Goal: Task Accomplishment & Management: Complete application form

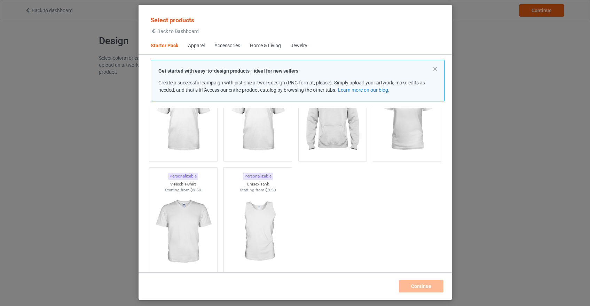
scroll to position [75, 0]
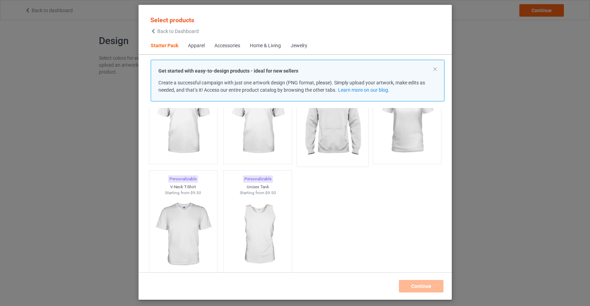
click at [327, 122] on img at bounding box center [331, 122] width 65 height 82
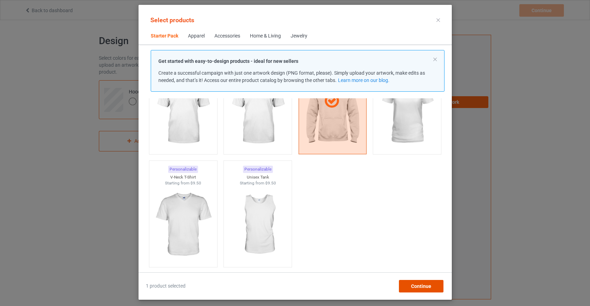
click at [424, 288] on span "Continue" at bounding box center [420, 287] width 20 height 6
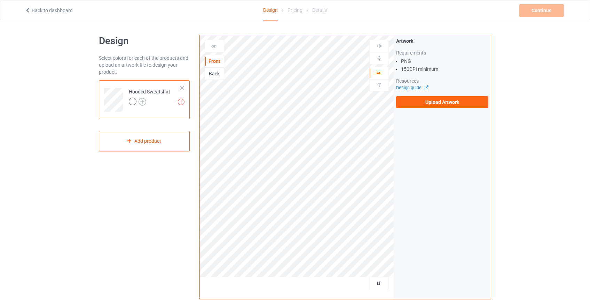
click at [142, 102] on img at bounding box center [142, 102] width 8 height 8
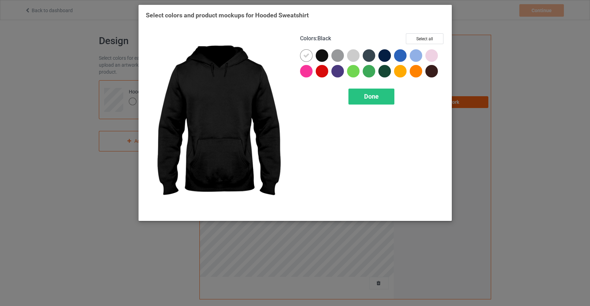
click at [322, 57] on div at bounding box center [321, 55] width 13 height 13
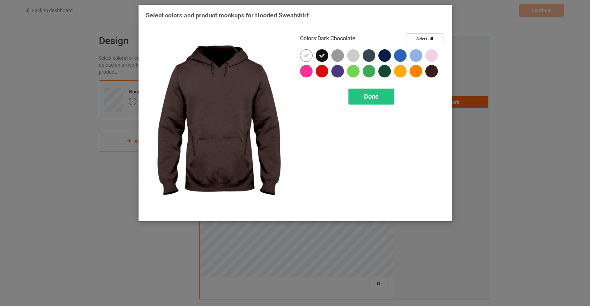
click at [431, 72] on div at bounding box center [431, 71] width 13 height 13
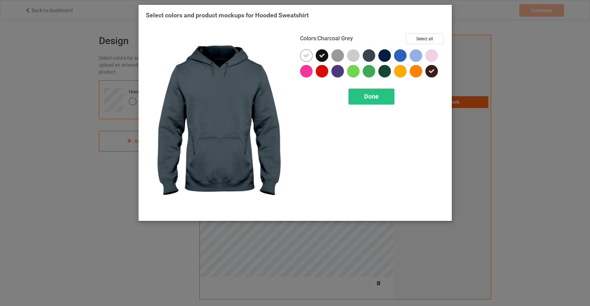
click at [370, 56] on div at bounding box center [368, 55] width 13 height 13
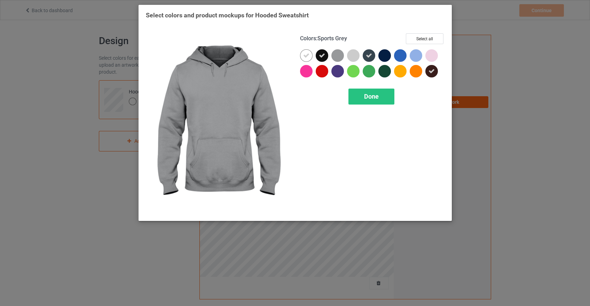
click at [339, 56] on div at bounding box center [337, 55] width 13 height 13
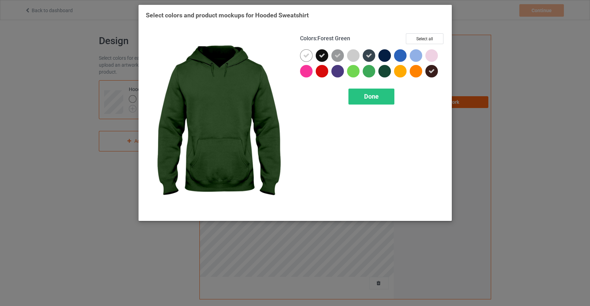
click at [384, 73] on div at bounding box center [384, 71] width 13 height 13
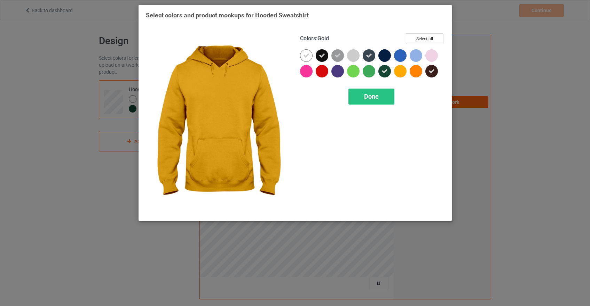
click at [399, 74] on div at bounding box center [400, 71] width 13 height 13
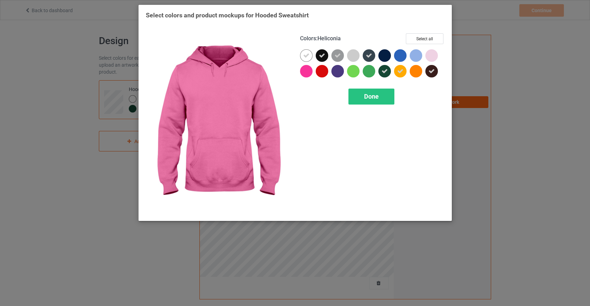
click at [302, 73] on div at bounding box center [306, 71] width 13 height 13
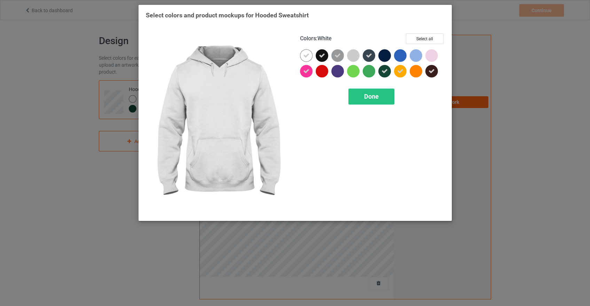
click at [306, 55] on icon at bounding box center [306, 56] width 6 height 6
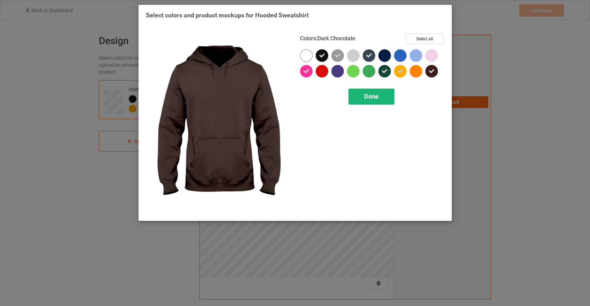
click at [372, 98] on span "Done" at bounding box center [371, 96] width 15 height 7
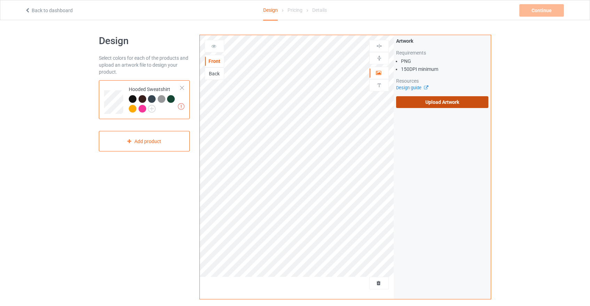
click at [452, 102] on label "Upload Artwork" at bounding box center [442, 102] width 92 height 12
click at [0, 0] on input "Upload Artwork" at bounding box center [0, 0] width 0 height 0
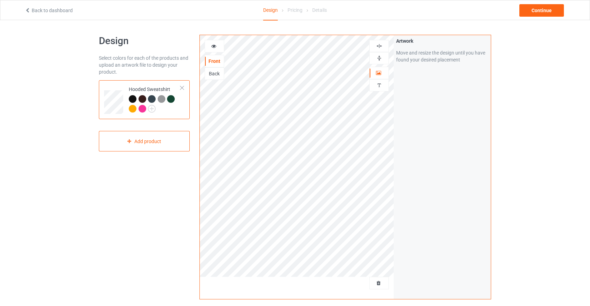
click at [379, 47] on img at bounding box center [379, 46] width 7 height 7
click at [380, 57] on img at bounding box center [379, 58] width 7 height 7
click at [381, 48] on img at bounding box center [379, 46] width 7 height 7
click at [407, 128] on div "Artwork Move and resize the design until you have found your desired placement" at bounding box center [441, 167] width 97 height 264
click at [212, 43] on icon at bounding box center [214, 45] width 6 height 5
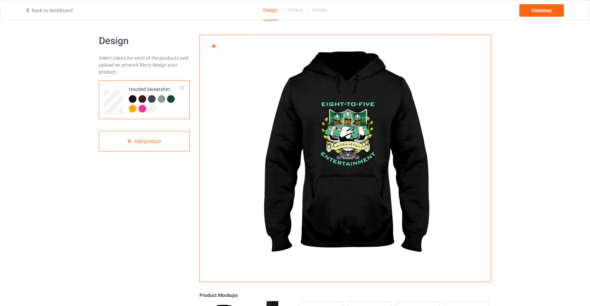
click at [214, 43] on icon at bounding box center [214, 45] width 6 height 5
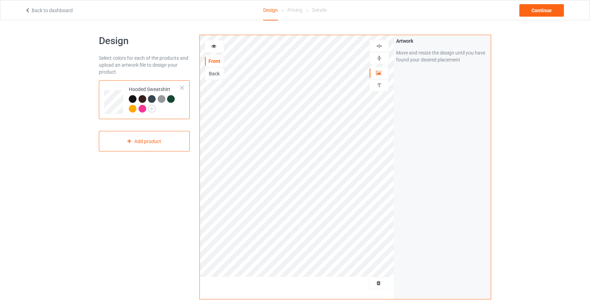
click at [216, 75] on div "Back" at bounding box center [214, 73] width 19 height 7
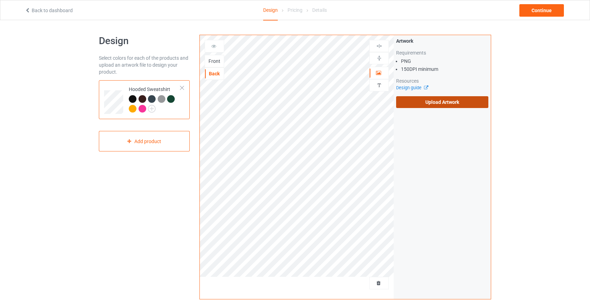
click at [438, 105] on label "Upload Artwork" at bounding box center [442, 102] width 92 height 12
click at [0, 0] on input "Upload Artwork" at bounding box center [0, 0] width 0 height 0
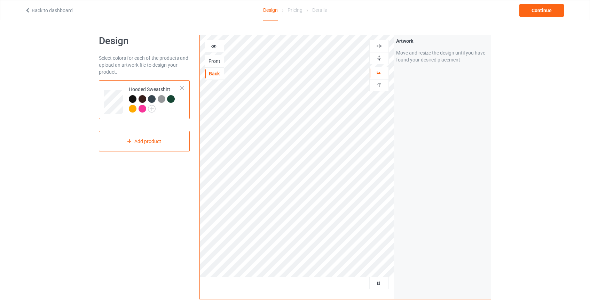
click at [380, 48] on img at bounding box center [379, 46] width 7 height 7
click at [380, 46] on img at bounding box center [379, 46] width 7 height 7
click at [378, 57] on img at bounding box center [379, 58] width 7 height 7
click at [379, 46] on img at bounding box center [379, 46] width 7 height 7
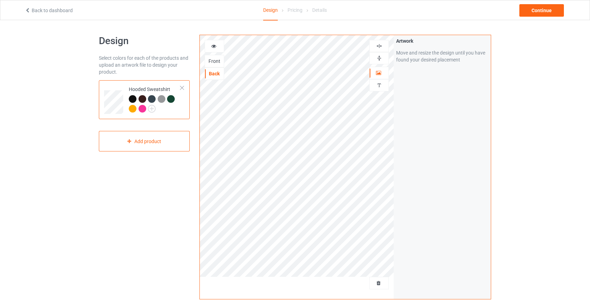
click at [381, 47] on img at bounding box center [379, 46] width 7 height 7
click at [217, 48] on div at bounding box center [214, 46] width 19 height 7
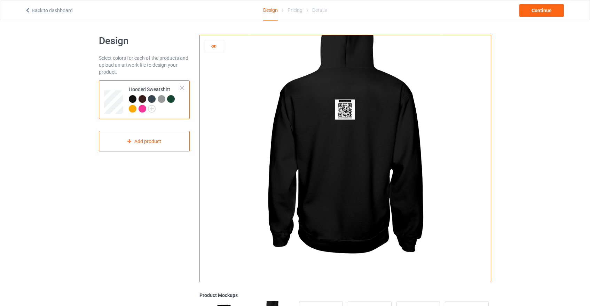
click at [214, 56] on div at bounding box center [345, 156] width 291 height 242
click at [213, 45] on icon at bounding box center [214, 45] width 6 height 5
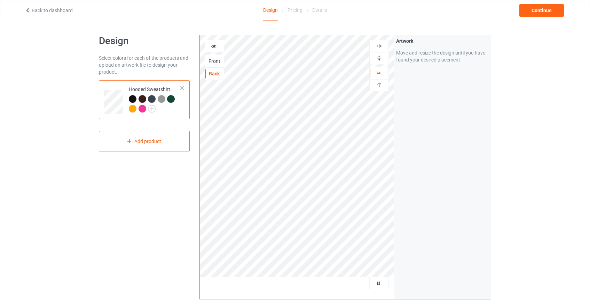
click at [378, 47] on img at bounding box center [379, 46] width 7 height 7
click at [378, 45] on img at bounding box center [379, 46] width 7 height 7
click at [382, 46] on img at bounding box center [379, 46] width 7 height 7
click at [212, 48] on icon at bounding box center [214, 45] width 6 height 5
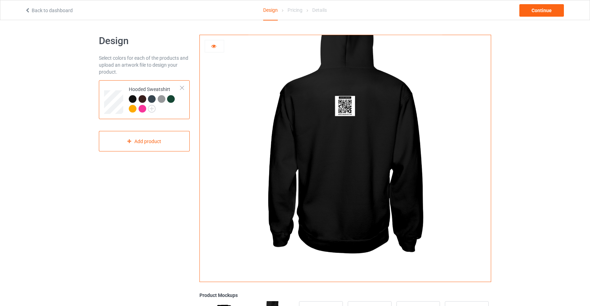
click at [212, 43] on icon at bounding box center [214, 45] width 6 height 5
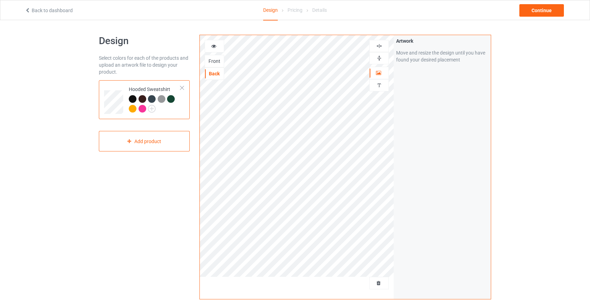
click at [549, 96] on div "Design Select colors for each of the products and upload an artwork file to des…" at bounding box center [295, 235] width 590 height 430
click at [462, 133] on div "Artwork Move and resize the design until you have found your desired placement" at bounding box center [441, 167] width 97 height 264
click at [528, 15] on div "Continue" at bounding box center [541, 10] width 45 height 13
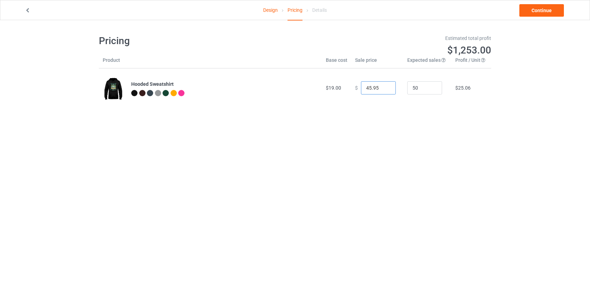
click at [384, 90] on input "45.95" at bounding box center [378, 87] width 35 height 13
click at [384, 90] on input "44.95" at bounding box center [378, 87] width 35 height 13
click at [384, 90] on input "43.95" at bounding box center [378, 87] width 35 height 13
click at [384, 90] on input "42.95" at bounding box center [378, 87] width 35 height 13
click at [384, 90] on input "41.95" at bounding box center [378, 87] width 35 height 13
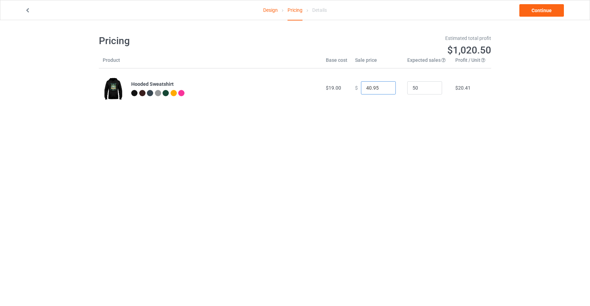
click at [384, 90] on input "40.95" at bounding box center [378, 87] width 35 height 13
click at [384, 90] on input "39.95" at bounding box center [378, 87] width 35 height 13
click at [384, 90] on input "38.95" at bounding box center [378, 87] width 35 height 13
click at [384, 90] on input "37.95" at bounding box center [378, 87] width 35 height 13
click at [384, 90] on input "36.95" at bounding box center [378, 87] width 35 height 13
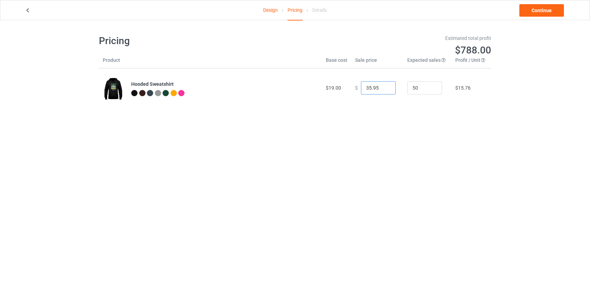
click at [384, 90] on input "35.95" at bounding box center [378, 87] width 35 height 13
click at [384, 90] on input "34.95" at bounding box center [378, 87] width 35 height 13
click at [384, 90] on input "33.95" at bounding box center [378, 87] width 35 height 13
click at [384, 90] on input "32.95" at bounding box center [378, 87] width 35 height 13
click at [384, 90] on input "31.95" at bounding box center [378, 87] width 35 height 13
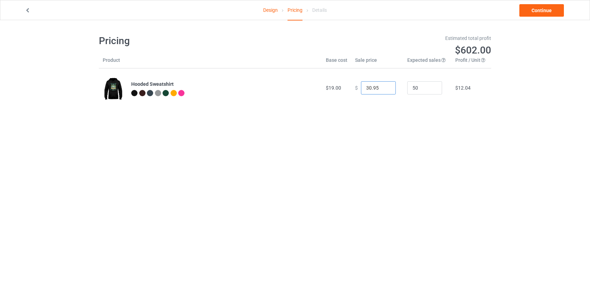
click at [384, 90] on input "30.95" at bounding box center [378, 87] width 35 height 13
click at [384, 90] on input "29.95" at bounding box center [378, 87] width 35 height 13
click at [384, 90] on input "28.95" at bounding box center [378, 87] width 35 height 13
click at [384, 90] on input "27.95" at bounding box center [378, 87] width 35 height 13
click at [384, 90] on input "26.95" at bounding box center [378, 87] width 35 height 13
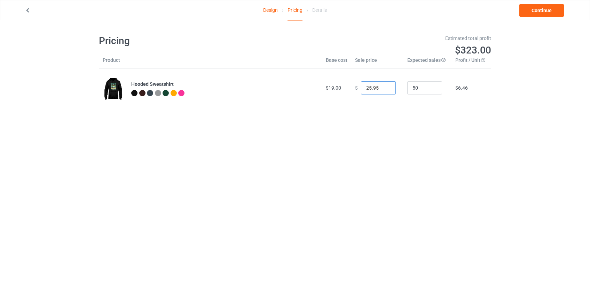
click at [384, 90] on input "25.95" at bounding box center [378, 87] width 35 height 13
click at [384, 90] on input "24.95" at bounding box center [378, 87] width 35 height 13
click at [384, 90] on input "23.95" at bounding box center [378, 87] width 35 height 13
type input "22.95"
click at [384, 90] on input "22.95" at bounding box center [378, 87] width 35 height 13
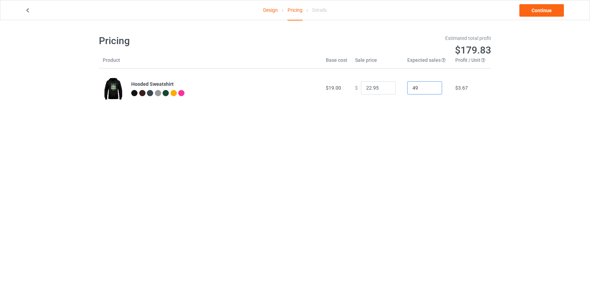
click at [430, 90] on input "49" at bounding box center [424, 87] width 35 height 13
click at [430, 90] on input "33" at bounding box center [424, 87] width 35 height 13
click at [430, 90] on input "22" at bounding box center [424, 87] width 35 height 13
click at [430, 90] on input "21" at bounding box center [424, 87] width 35 height 13
click at [430, 90] on input "20" at bounding box center [424, 87] width 35 height 13
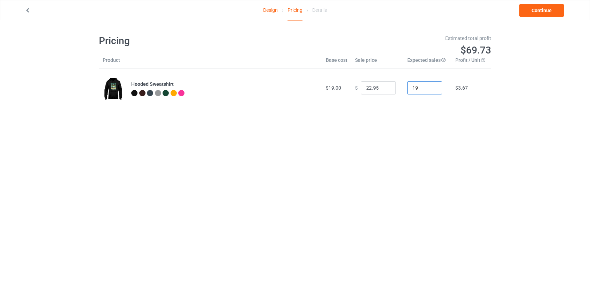
click at [430, 90] on input "19" at bounding box center [424, 87] width 35 height 13
click at [430, 90] on input "18" at bounding box center [424, 87] width 35 height 13
click at [430, 90] on input "17" at bounding box center [424, 87] width 35 height 13
click at [430, 90] on input "16" at bounding box center [424, 87] width 35 height 13
click at [430, 90] on input "15" at bounding box center [424, 87] width 35 height 13
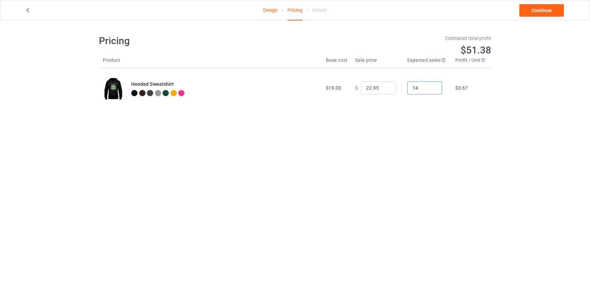
click at [430, 90] on input "14" at bounding box center [424, 87] width 35 height 13
click at [430, 90] on input "13" at bounding box center [424, 87] width 35 height 13
click at [430, 90] on input "12" at bounding box center [424, 87] width 35 height 13
click at [430, 90] on input "11" at bounding box center [424, 87] width 35 height 13
type input "10"
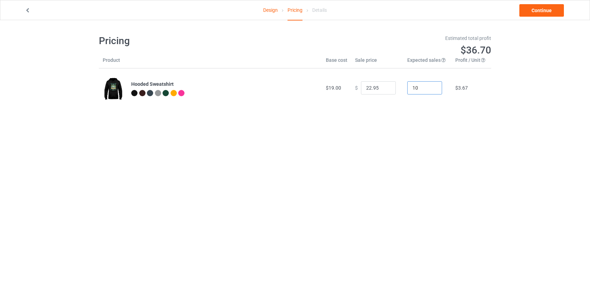
click at [430, 90] on input "10" at bounding box center [424, 87] width 35 height 13
click at [384, 89] on input "21.95" at bounding box center [378, 87] width 35 height 13
click at [384, 89] on input "20.95" at bounding box center [378, 87] width 35 height 13
click at [384, 88] on input "19.95" at bounding box center [378, 87] width 35 height 13
click at [384, 86] on input "20.95" at bounding box center [378, 87] width 35 height 13
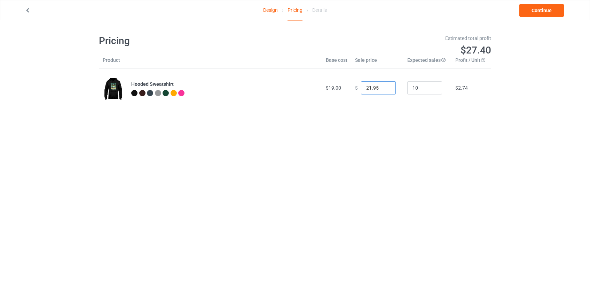
click at [384, 86] on input "21.95" at bounding box center [378, 87] width 35 height 13
click at [384, 86] on input "22.95" at bounding box center [378, 87] width 35 height 13
type input "21.95"
click at [385, 89] on input "21.95" at bounding box center [378, 87] width 35 height 13
click at [383, 74] on td "$ 21.95" at bounding box center [377, 88] width 52 height 39
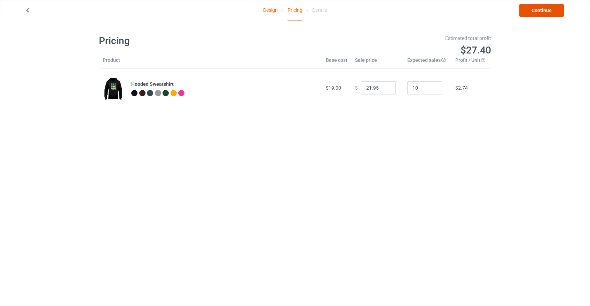
click at [531, 13] on link "Continue" at bounding box center [541, 10] width 45 height 13
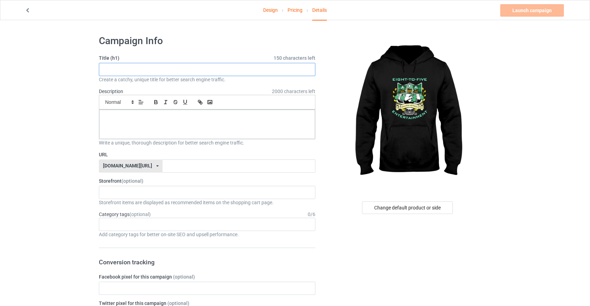
click at [230, 70] on input "text" at bounding box center [207, 69] width 216 height 13
paste input "[DOMAIN_NAME] Staff T-Shirt"
type input "[DOMAIN_NAME] Staff Hoodie"
click at [200, 123] on div at bounding box center [207, 124] width 216 height 29
click at [162, 166] on input "text" at bounding box center [238, 166] width 152 height 13
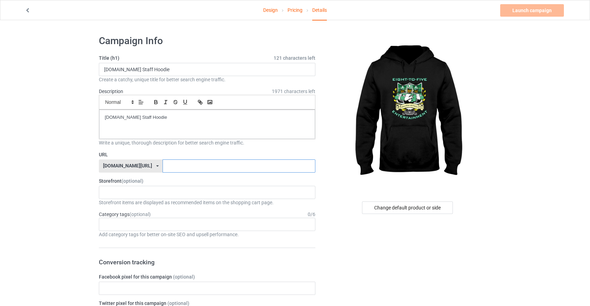
paste input "[DOMAIN_NAME] Staff Hoodie"
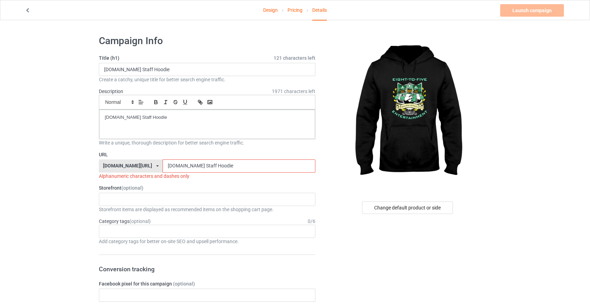
click at [191, 166] on input "[DOMAIN_NAME] Staff Hoodie" at bounding box center [238, 166] width 152 height 13
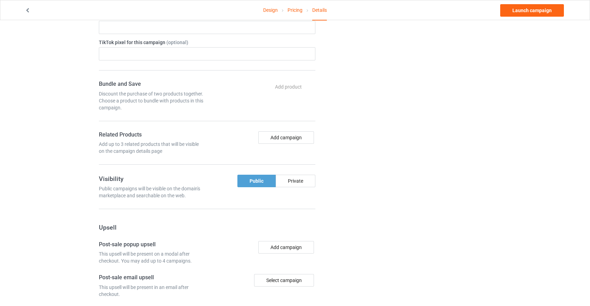
scroll to position [319, 0]
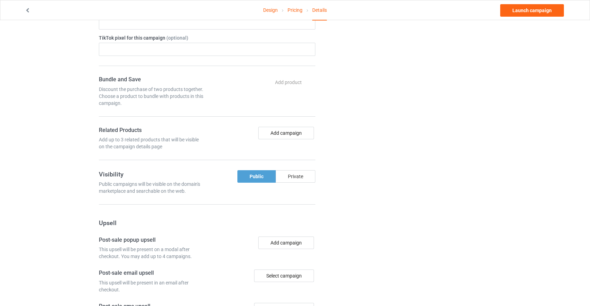
type input "Marching8to5-Staff-Hoodie"
click at [291, 181] on div "Private" at bounding box center [295, 176] width 40 height 13
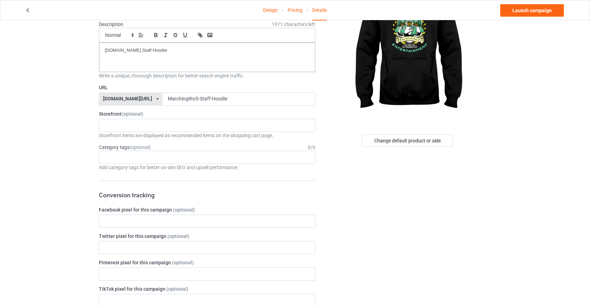
scroll to position [70, 0]
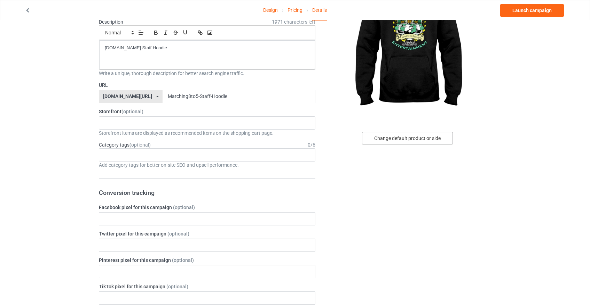
click at [393, 139] on div "Change default product or side" at bounding box center [407, 138] width 91 height 13
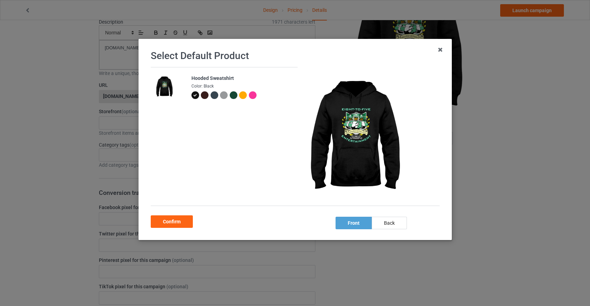
click at [206, 97] on div at bounding box center [205, 95] width 8 height 8
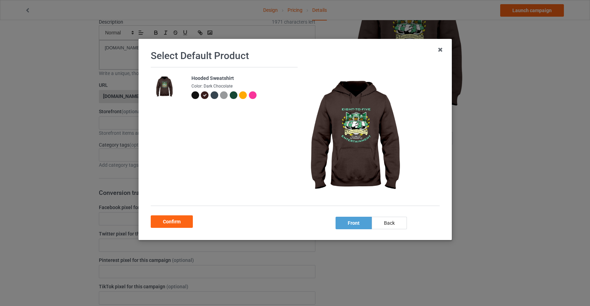
click at [233, 94] on div at bounding box center [233, 95] width 8 height 8
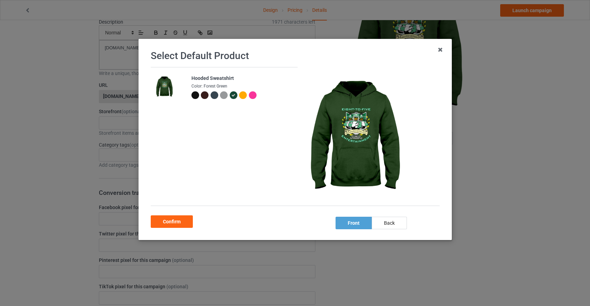
click at [194, 95] on div at bounding box center [195, 95] width 8 height 8
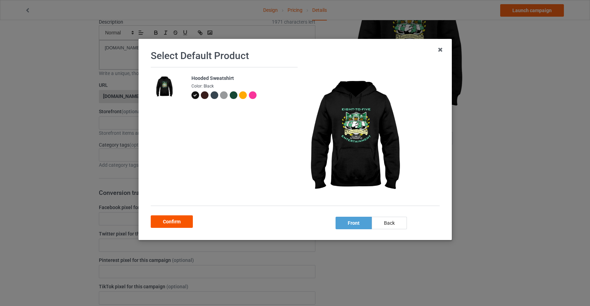
click at [176, 225] on div "Confirm" at bounding box center [172, 222] width 42 height 13
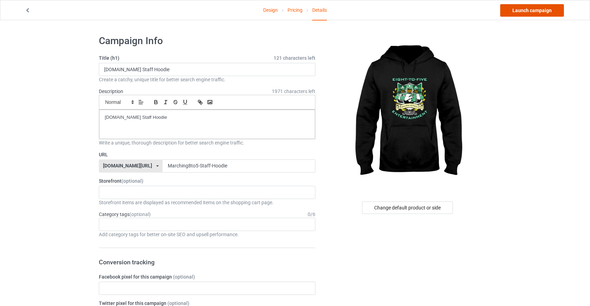
click at [526, 10] on link "Launch campaign" at bounding box center [532, 10] width 64 height 13
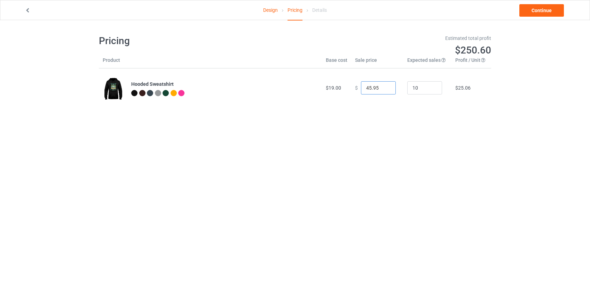
click at [384, 89] on input "45.95" at bounding box center [378, 87] width 35 height 13
click at [384, 89] on input "44.95" at bounding box center [378, 87] width 35 height 13
click at [384, 89] on input "43.95" at bounding box center [378, 87] width 35 height 13
click at [384, 89] on input "42.95" at bounding box center [378, 87] width 35 height 13
click at [384, 89] on input "41.95" at bounding box center [378, 87] width 35 height 13
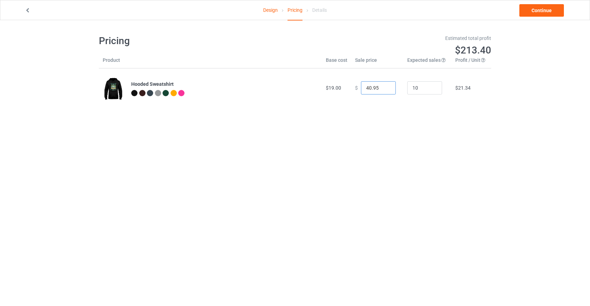
click at [384, 89] on input "40.95" at bounding box center [378, 87] width 35 height 13
click at [384, 89] on input "39.95" at bounding box center [378, 87] width 35 height 13
click at [384, 89] on input "38.95" at bounding box center [378, 87] width 35 height 13
click at [384, 89] on input "37.95" at bounding box center [378, 87] width 35 height 13
click at [384, 89] on input "36.95" at bounding box center [378, 87] width 35 height 13
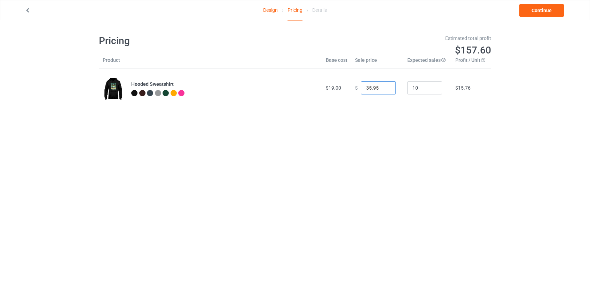
click at [384, 89] on input "35.95" at bounding box center [378, 87] width 35 height 13
click at [384, 89] on input "34.95" at bounding box center [378, 87] width 35 height 13
click at [384, 89] on input "33.95" at bounding box center [378, 87] width 35 height 13
click at [384, 89] on input "32.95" at bounding box center [378, 87] width 35 height 13
click at [384, 89] on input "31.95" at bounding box center [378, 87] width 35 height 13
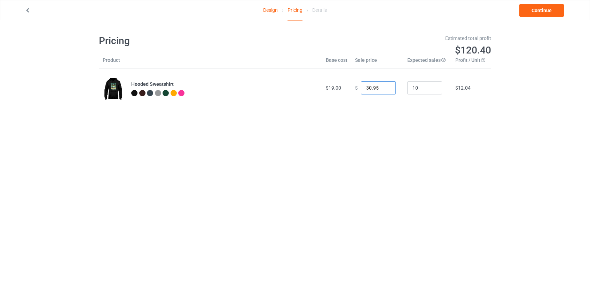
click at [384, 89] on input "30.95" at bounding box center [378, 87] width 35 height 13
click at [384, 89] on input "29.95" at bounding box center [378, 87] width 35 height 13
click at [384, 89] on input "28.95" at bounding box center [378, 87] width 35 height 13
click at [384, 89] on input "27.95" at bounding box center [378, 87] width 35 height 13
click at [384, 89] on input "26.95" at bounding box center [378, 87] width 35 height 13
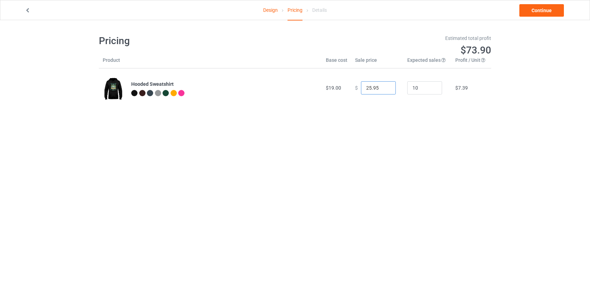
click at [384, 89] on input "25.95" at bounding box center [378, 87] width 35 height 13
click at [384, 89] on input "24.95" at bounding box center [378, 87] width 35 height 13
click at [384, 89] on input "23.95" at bounding box center [378, 87] width 35 height 13
click at [384, 89] on input "22.95" at bounding box center [378, 87] width 35 height 13
type input "21.95"
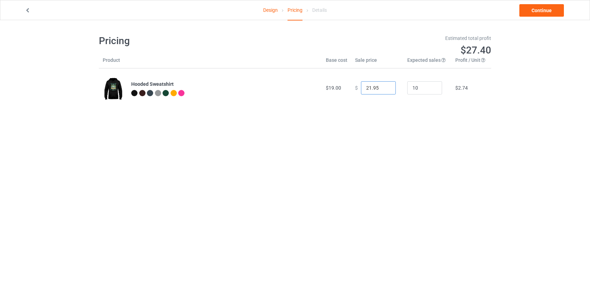
click at [384, 89] on input "21.95" at bounding box center [378, 87] width 35 height 13
click at [531, 10] on link "Continue" at bounding box center [541, 10] width 45 height 13
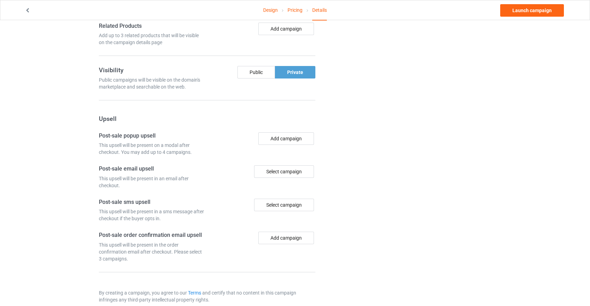
scroll to position [435, 0]
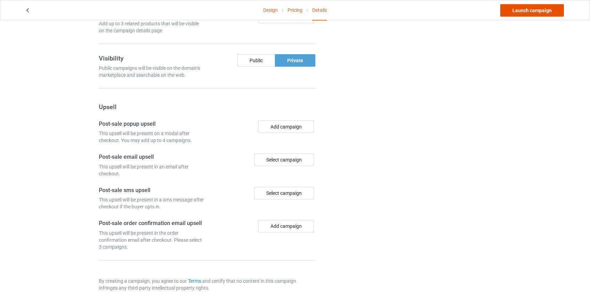
click at [524, 11] on link "Launch campaign" at bounding box center [532, 10] width 64 height 13
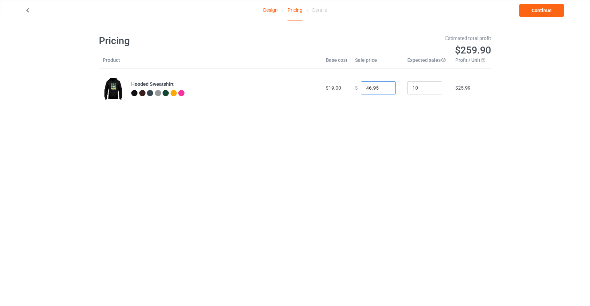
click at [382, 92] on input "46.95" at bounding box center [378, 87] width 35 height 13
click at [384, 89] on input "45.95" at bounding box center [378, 87] width 35 height 13
click at [384, 89] on input "44.95" at bounding box center [378, 87] width 35 height 13
click at [384, 89] on input "43.95" at bounding box center [378, 87] width 35 height 13
click at [384, 89] on input "39.95" at bounding box center [378, 87] width 35 height 13
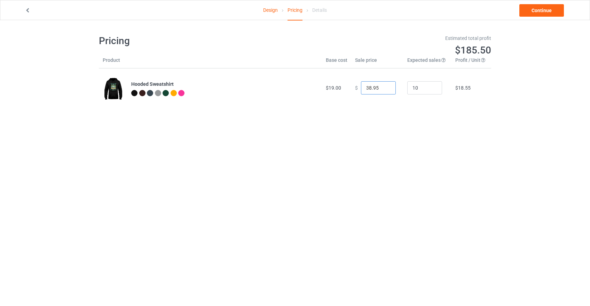
click at [384, 89] on input "38.95" at bounding box center [378, 87] width 35 height 13
click at [384, 89] on input "37.95" at bounding box center [378, 87] width 35 height 13
click at [384, 89] on input "36.95" at bounding box center [378, 87] width 35 height 13
click at [384, 89] on input "35.95" at bounding box center [378, 87] width 35 height 13
click at [384, 89] on input "34.95" at bounding box center [378, 87] width 35 height 13
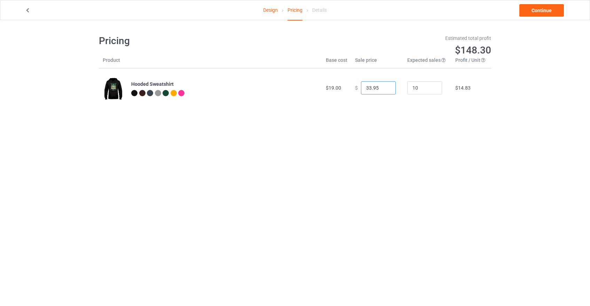
click at [384, 89] on input "33.95" at bounding box center [378, 87] width 35 height 13
click at [384, 89] on input "32.95" at bounding box center [378, 87] width 35 height 13
click at [384, 89] on input "31.95" at bounding box center [378, 87] width 35 height 13
click at [384, 89] on input "30.95" at bounding box center [378, 87] width 35 height 13
click at [384, 89] on input "29.95" at bounding box center [378, 87] width 35 height 13
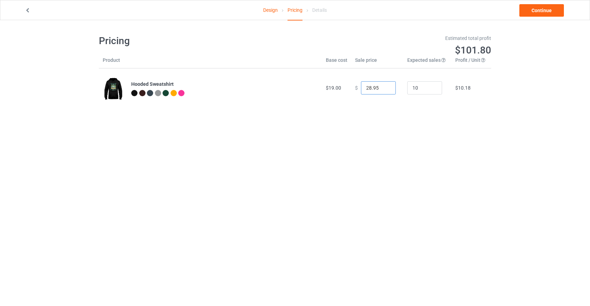
click at [384, 89] on input "28.95" at bounding box center [378, 87] width 35 height 13
click at [384, 89] on input "27.95" at bounding box center [378, 87] width 35 height 13
click at [384, 89] on input "26.95" at bounding box center [378, 87] width 35 height 13
click at [384, 85] on input "27.95" at bounding box center [378, 87] width 35 height 13
click at [384, 85] on input "28.95" at bounding box center [378, 87] width 35 height 13
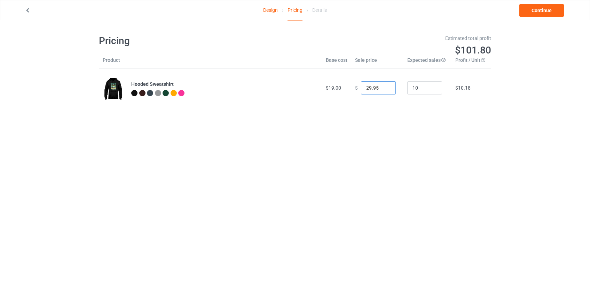
click at [384, 85] on input "29.95" at bounding box center [378, 87] width 35 height 13
click at [384, 85] on input "30.95" at bounding box center [378, 87] width 35 height 13
click at [384, 85] on input "31.95" at bounding box center [378, 87] width 35 height 13
click at [384, 85] on input "32.95" at bounding box center [378, 87] width 35 height 13
click at [384, 85] on input "33.95" at bounding box center [378, 87] width 35 height 13
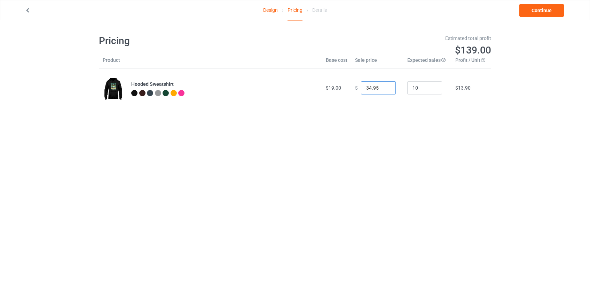
click at [384, 85] on input "34.95" at bounding box center [378, 87] width 35 height 13
click at [384, 85] on input "35.95" at bounding box center [378, 87] width 35 height 13
click at [384, 85] on input "36.95" at bounding box center [378, 87] width 35 height 13
click at [384, 85] on input "37.95" at bounding box center [378, 87] width 35 height 13
click at [384, 85] on input "38.95" at bounding box center [378, 87] width 35 height 13
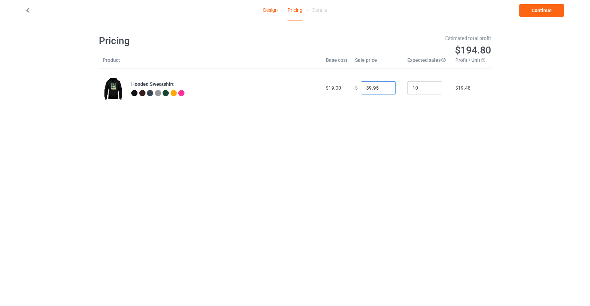
click at [384, 85] on input "39.95" at bounding box center [378, 87] width 35 height 13
click at [384, 85] on input "40.95" at bounding box center [378, 87] width 35 height 13
click at [384, 90] on input "39.95" at bounding box center [378, 87] width 35 height 13
click at [384, 90] on input "38.95" at bounding box center [378, 87] width 35 height 13
click at [384, 90] on input "37.95" at bounding box center [378, 87] width 35 height 13
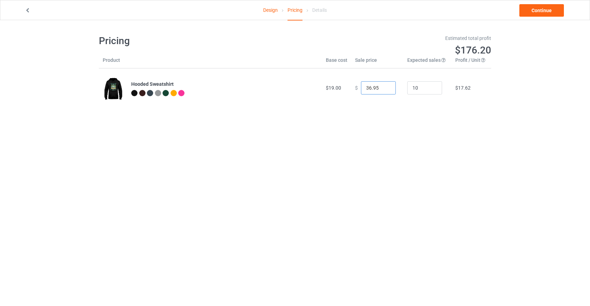
click at [384, 90] on input "36.95" at bounding box center [378, 87] width 35 height 13
click at [384, 90] on input "35.95" at bounding box center [378, 87] width 35 height 13
click at [384, 90] on input "34.95" at bounding box center [378, 87] width 35 height 13
click at [384, 90] on input "33.95" at bounding box center [378, 87] width 35 height 13
click at [384, 90] on input "32.95" at bounding box center [378, 87] width 35 height 13
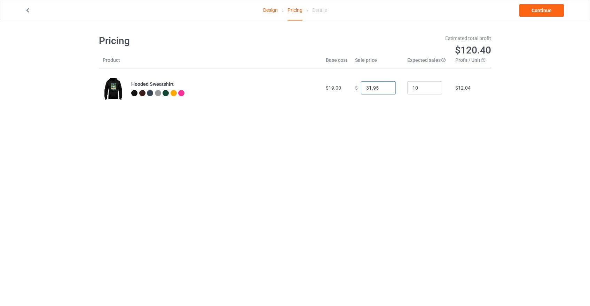
click at [384, 90] on input "31.95" at bounding box center [378, 87] width 35 height 13
click at [384, 90] on input "30.95" at bounding box center [378, 87] width 35 height 13
click at [384, 90] on input "29.95" at bounding box center [378, 87] width 35 height 13
click at [384, 90] on input "28.95" at bounding box center [378, 87] width 35 height 13
type input "29.95"
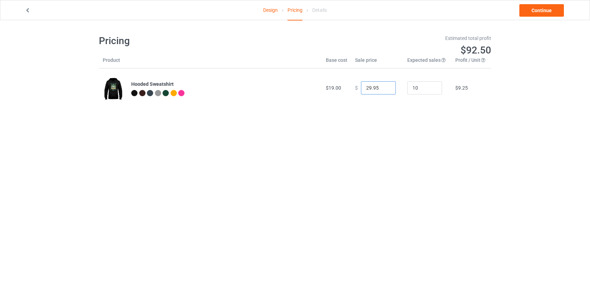
click at [382, 86] on input "29.95" at bounding box center [378, 87] width 35 height 13
click at [534, 13] on link "Continue" at bounding box center [541, 10] width 45 height 13
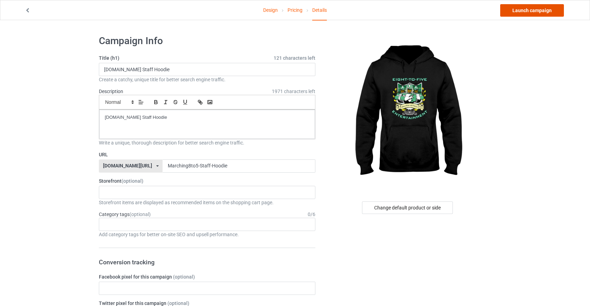
click at [534, 13] on link "Launch campaign" at bounding box center [532, 10] width 64 height 13
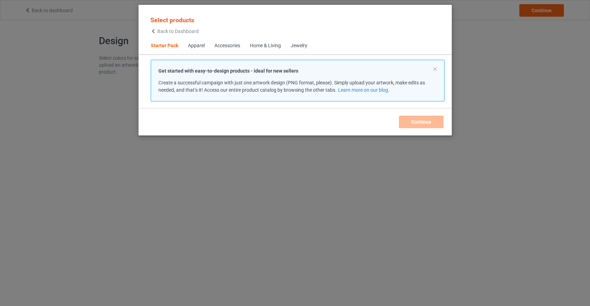
scroll to position [9, 0]
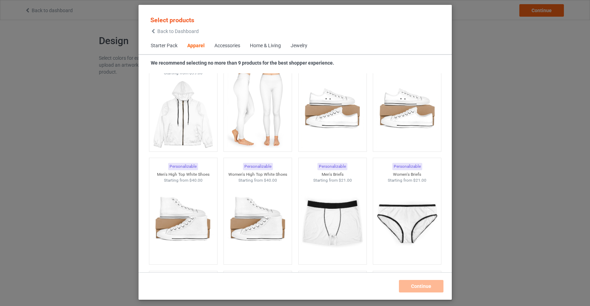
scroll to position [760, 0]
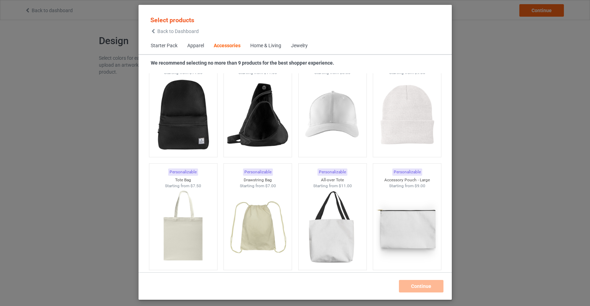
scroll to position [2027, 0]
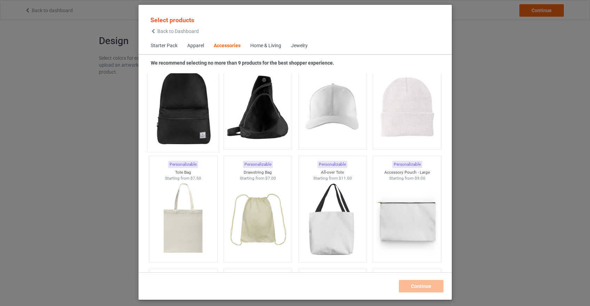
click at [183, 116] on img at bounding box center [182, 108] width 65 height 82
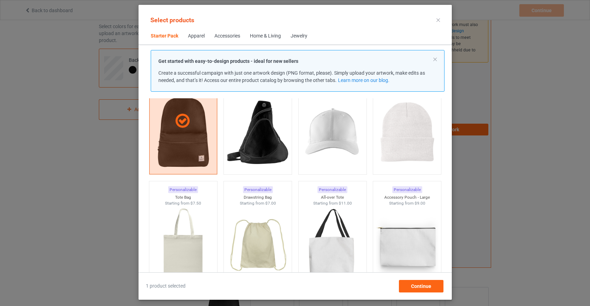
scroll to position [33, 0]
click at [405, 289] on div "Continue" at bounding box center [420, 286] width 45 height 13
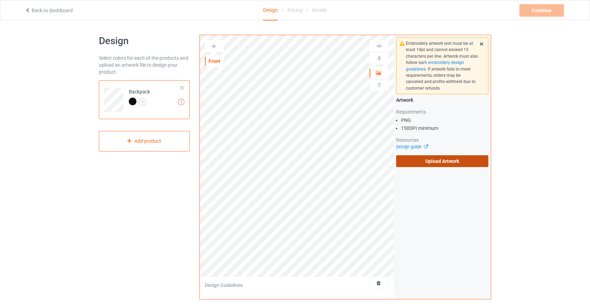
click at [455, 161] on label "Upload Artwork" at bounding box center [442, 161] width 92 height 12
click at [0, 0] on input "Upload Artwork" at bounding box center [0, 0] width 0 height 0
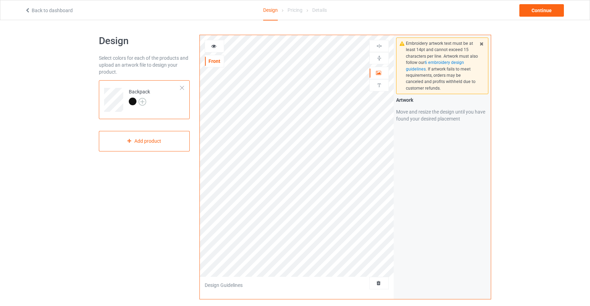
click at [141, 104] on img at bounding box center [142, 102] width 8 height 8
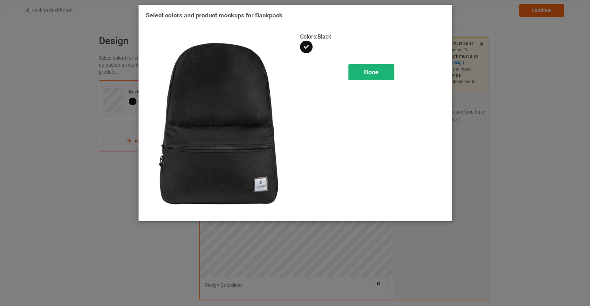
click at [370, 71] on span "Done" at bounding box center [371, 72] width 15 height 7
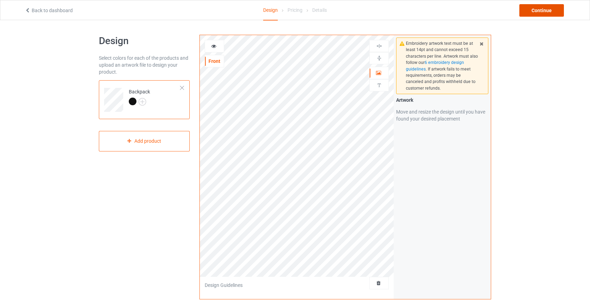
click at [532, 11] on div "Continue" at bounding box center [541, 10] width 45 height 13
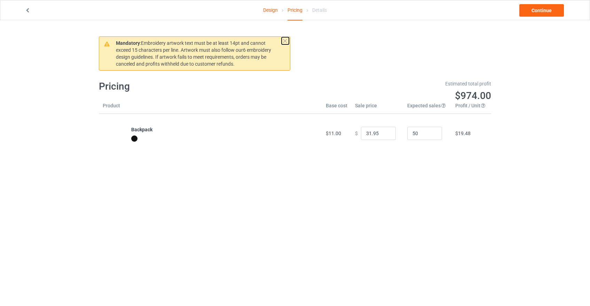
click at [284, 42] on button at bounding box center [284, 40] width 7 height 7
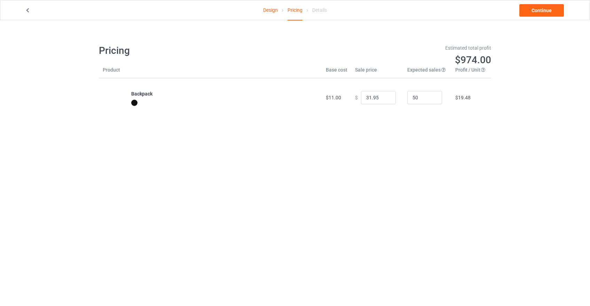
click at [267, 14] on link "Design" at bounding box center [270, 9] width 15 height 19
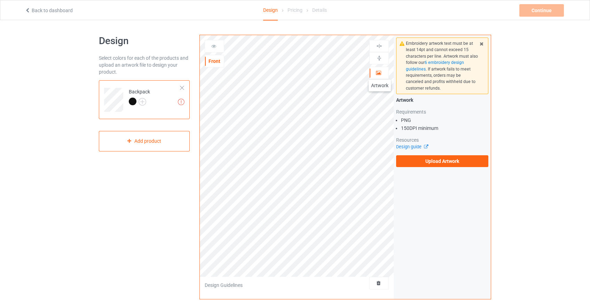
click at [379, 73] on icon at bounding box center [378, 72] width 6 height 5
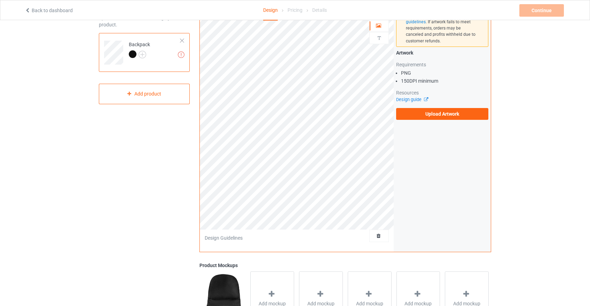
scroll to position [48, 0]
click at [183, 40] on div at bounding box center [181, 40] width 5 height 5
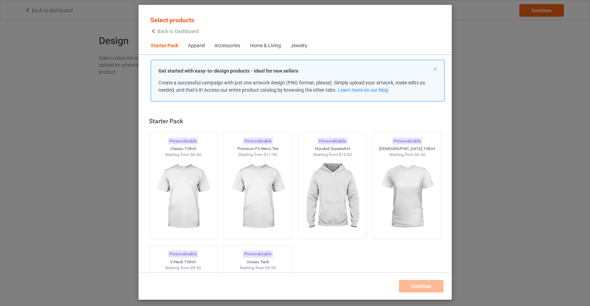
scroll to position [9, 0]
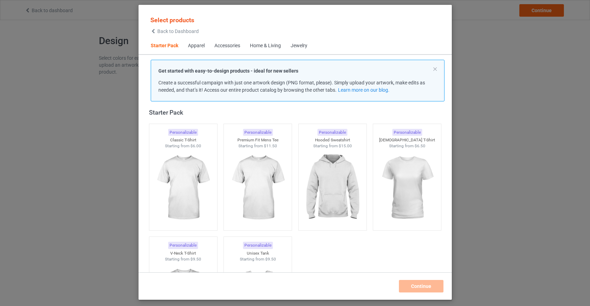
click at [192, 47] on div "Apparel" at bounding box center [196, 45] width 17 height 7
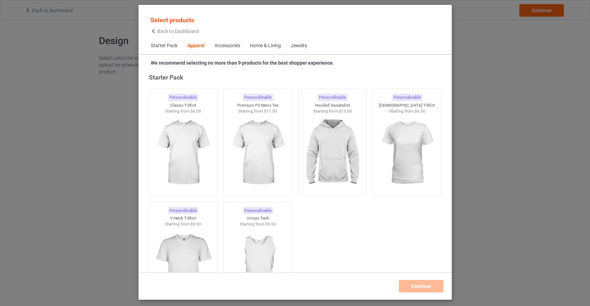
scroll to position [259, 0]
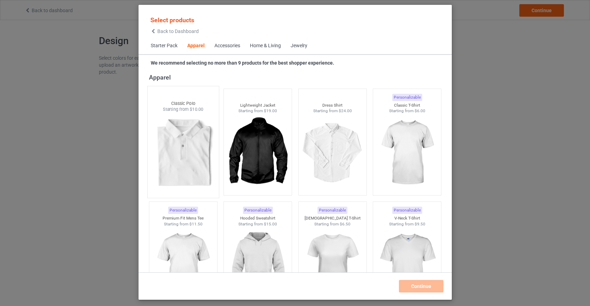
click at [176, 158] on img at bounding box center [182, 154] width 65 height 82
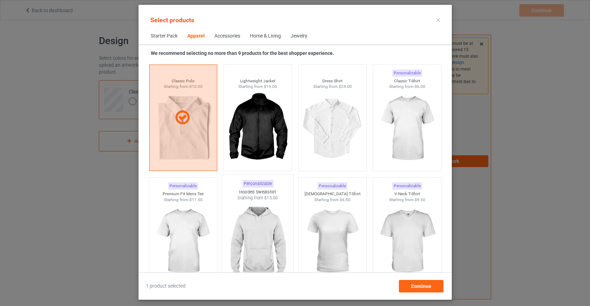
scroll to position [272, 0]
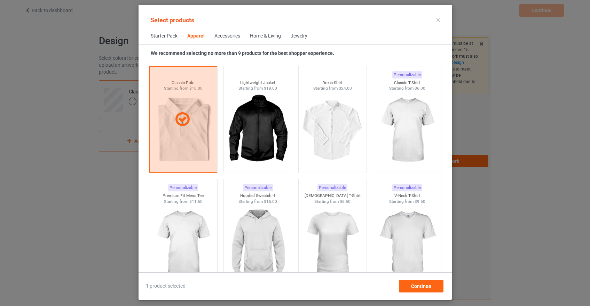
click at [295, 146] on div "Personalizable Dress Shirt Starting from $24.00" at bounding box center [332, 119] width 75 height 113
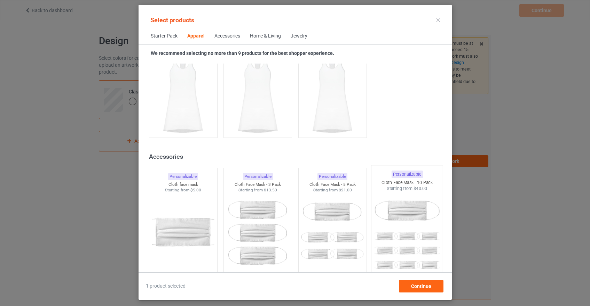
scroll to position [1443, 0]
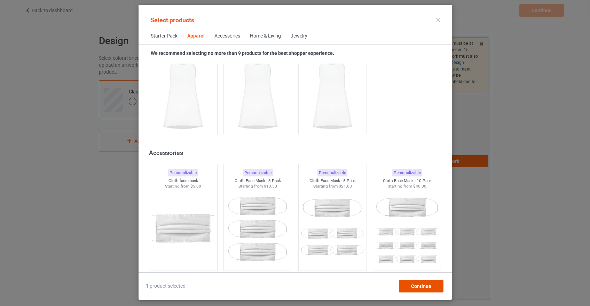
click at [414, 286] on span "Continue" at bounding box center [420, 287] width 20 height 6
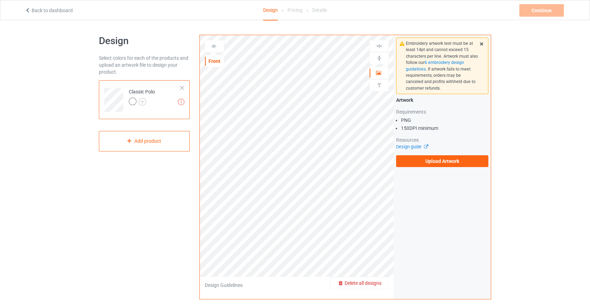
click at [374, 280] on div "Delete all designs" at bounding box center [359, 283] width 58 height 7
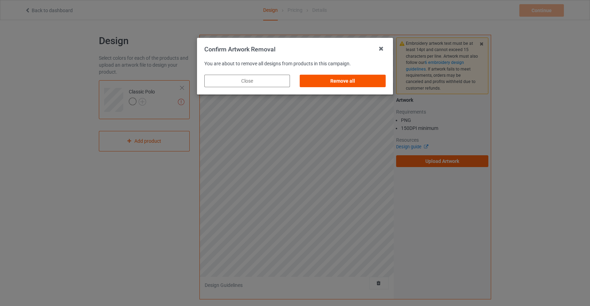
click at [334, 82] on div "Remove all" at bounding box center [343, 81] width 86 height 13
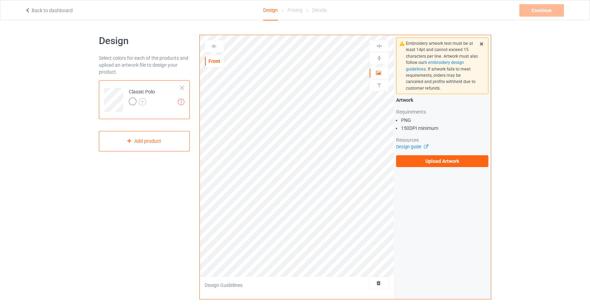
click at [182, 87] on div at bounding box center [181, 88] width 5 height 5
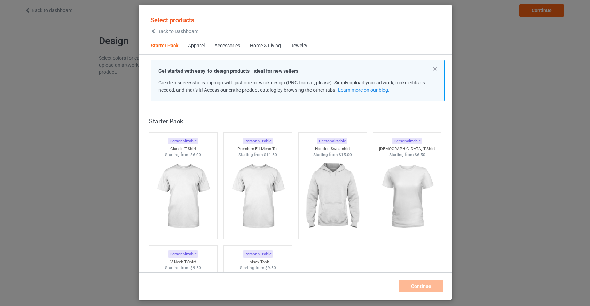
scroll to position [9, 0]
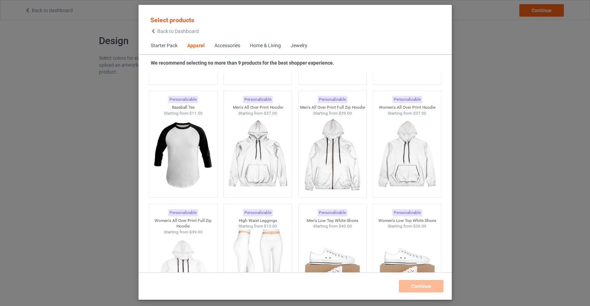
scroll to position [597, 0]
click at [332, 170] on img at bounding box center [331, 155] width 65 height 82
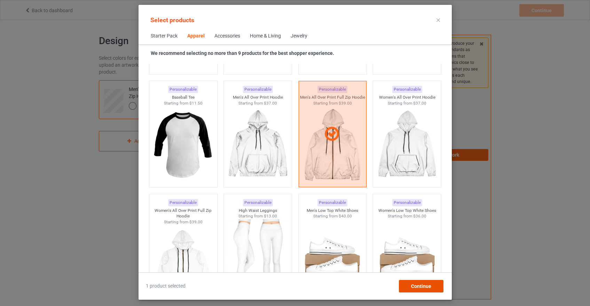
click at [407, 289] on div "Continue" at bounding box center [420, 286] width 45 height 13
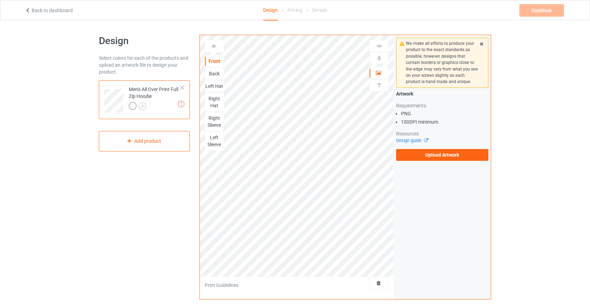
click at [214, 89] on div "Left Hat" at bounding box center [214, 86] width 19 height 7
click at [215, 100] on div "Right Hat" at bounding box center [214, 102] width 19 height 14
click at [214, 124] on div "Right Sleeve" at bounding box center [214, 122] width 19 height 14
click at [213, 141] on div "Left Sleeve" at bounding box center [214, 141] width 19 height 14
click at [213, 62] on div "Front" at bounding box center [214, 61] width 19 height 7
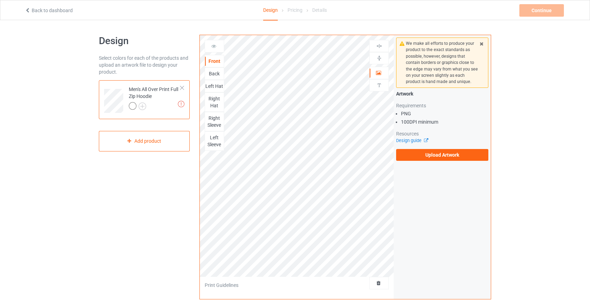
click at [213, 62] on div "Front" at bounding box center [214, 61] width 19 height 7
click at [482, 44] on icon at bounding box center [481, 42] width 6 height 5
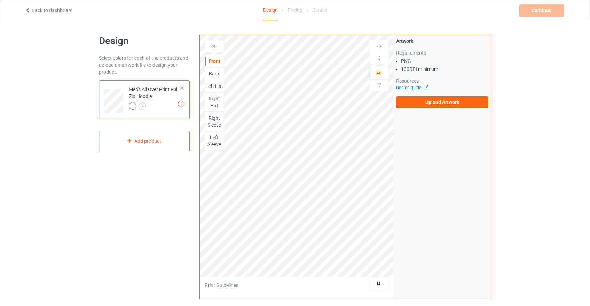
click at [184, 86] on div at bounding box center [181, 88] width 5 height 5
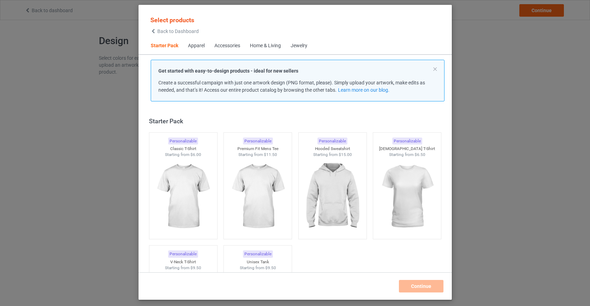
scroll to position [9, 0]
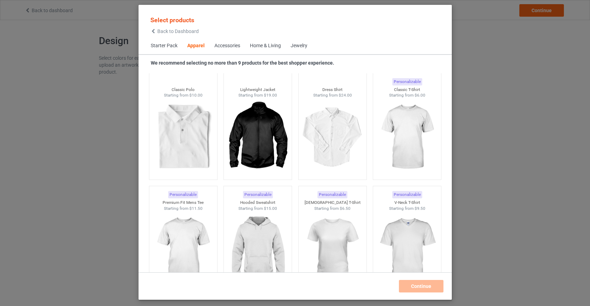
scroll to position [274, 0]
click at [254, 137] on img at bounding box center [257, 138] width 65 height 82
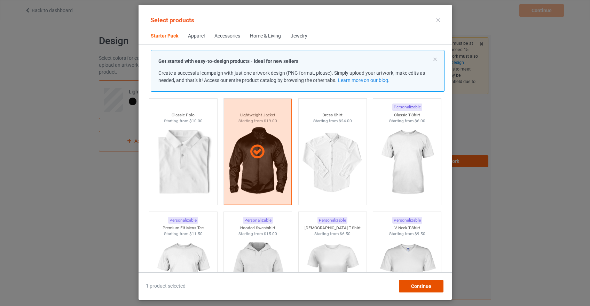
click at [419, 285] on span "Continue" at bounding box center [420, 287] width 20 height 6
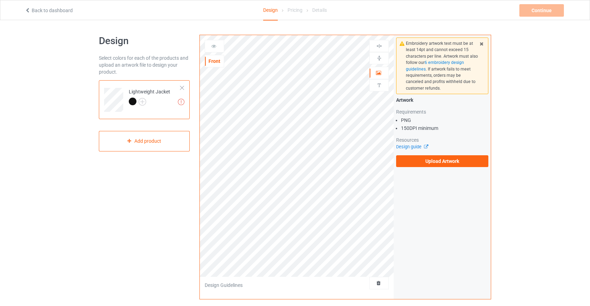
click at [180, 89] on div at bounding box center [181, 88] width 5 height 5
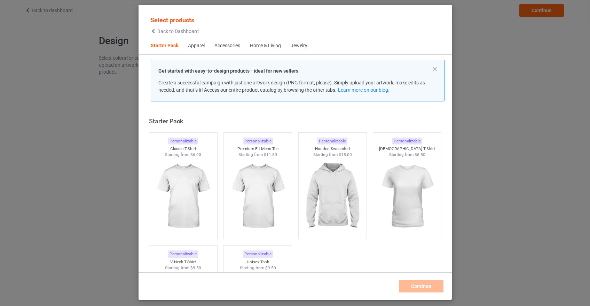
scroll to position [9, 0]
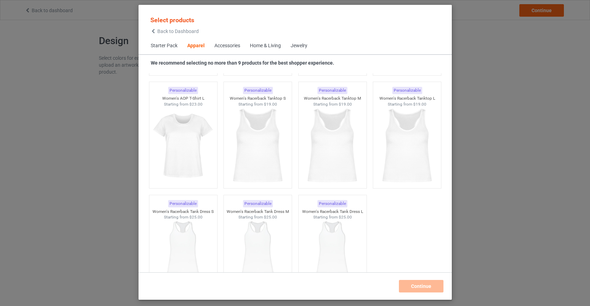
scroll to position [1284, 0]
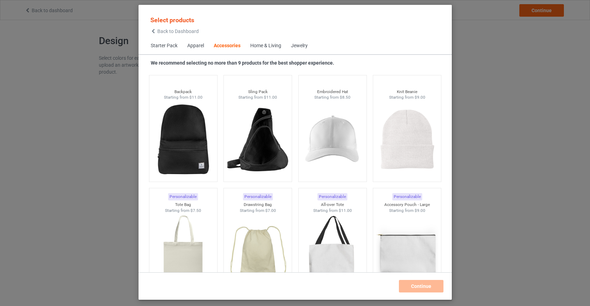
scroll to position [1995, 0]
click at [241, 153] on img at bounding box center [257, 139] width 65 height 82
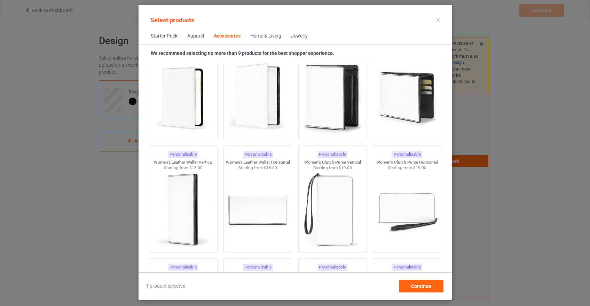
scroll to position [2821, 0]
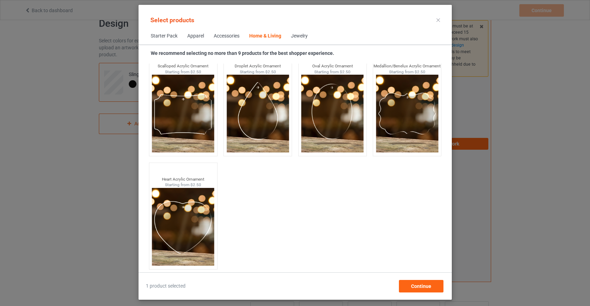
scroll to position [14, 0]
click at [435, 19] on div at bounding box center [438, 20] width 13 height 11
click at [438, 20] on icon at bounding box center [437, 19] width 3 height 3
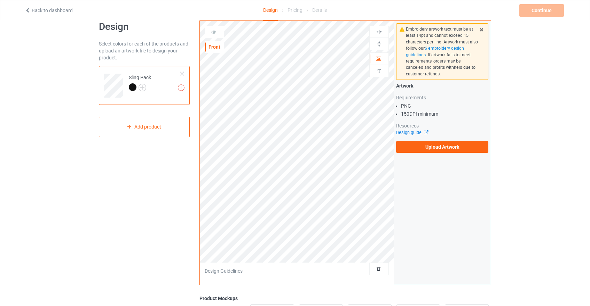
click at [181, 73] on div at bounding box center [181, 73] width 5 height 5
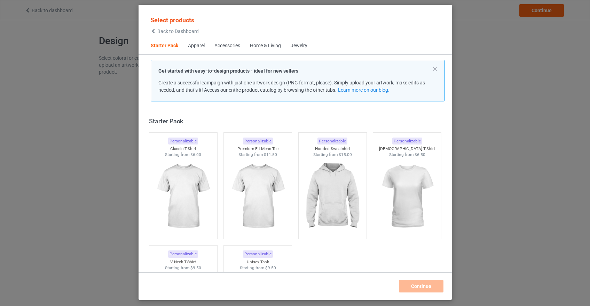
scroll to position [9, 0]
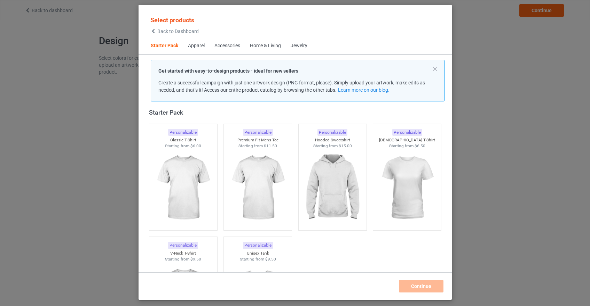
click at [173, 30] on span "Back to Dashboard" at bounding box center [177, 32] width 41 height 6
